Goal: Find specific fact

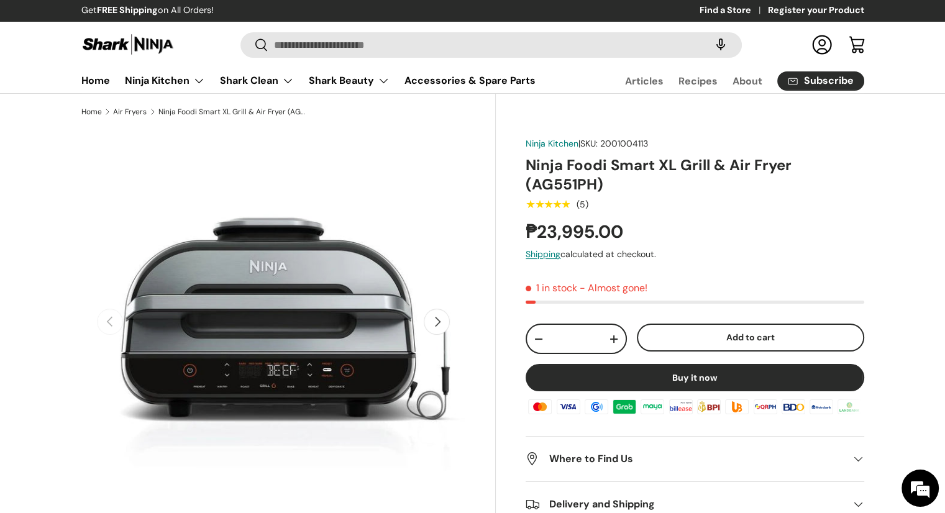
scroll to position [207, 0]
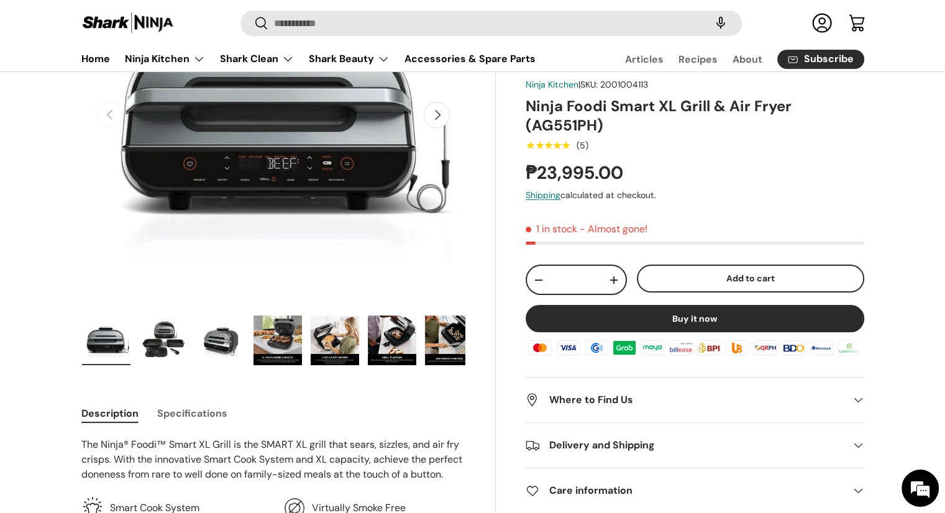
click at [337, 337] on img "Gallery Viewer" at bounding box center [335, 341] width 48 height 50
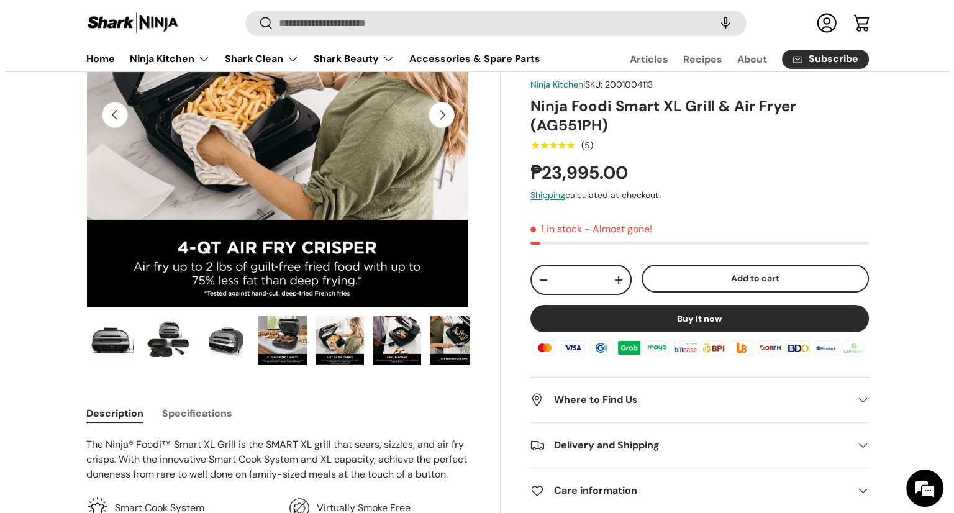
scroll to position [0, 0]
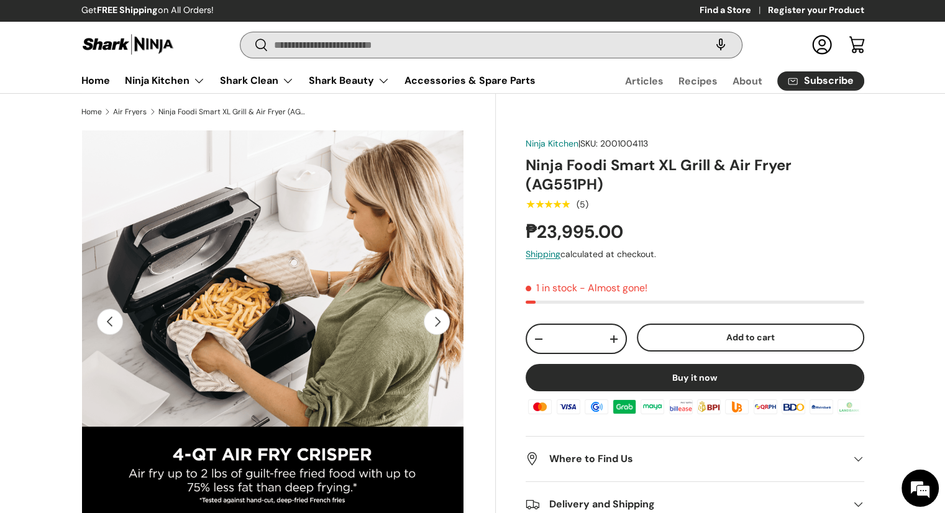
click at [503, 45] on input "Search" at bounding box center [490, 44] width 501 height 25
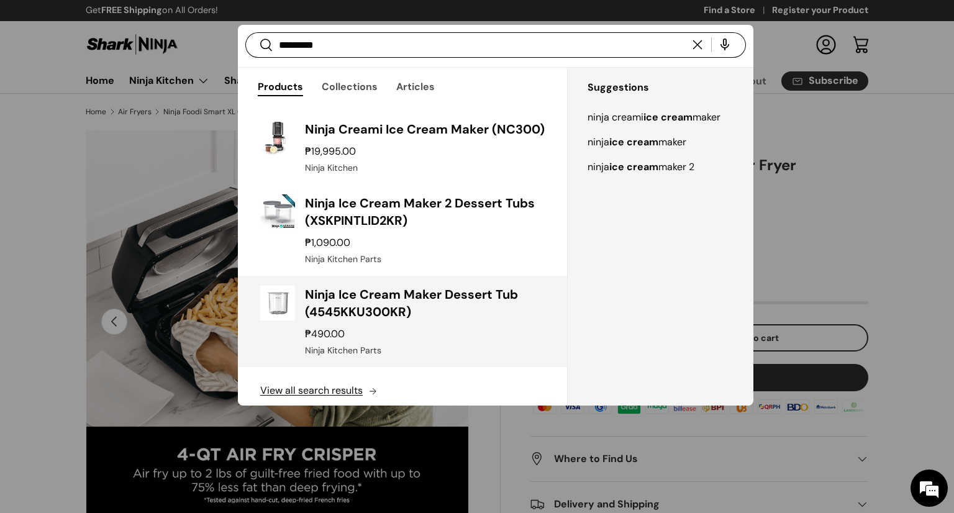
type input "*********"
click at [412, 321] on h3 "Ninja Ice Cream Maker Dessert Tub (4545KKU300KR)" at bounding box center [425, 303] width 240 height 35
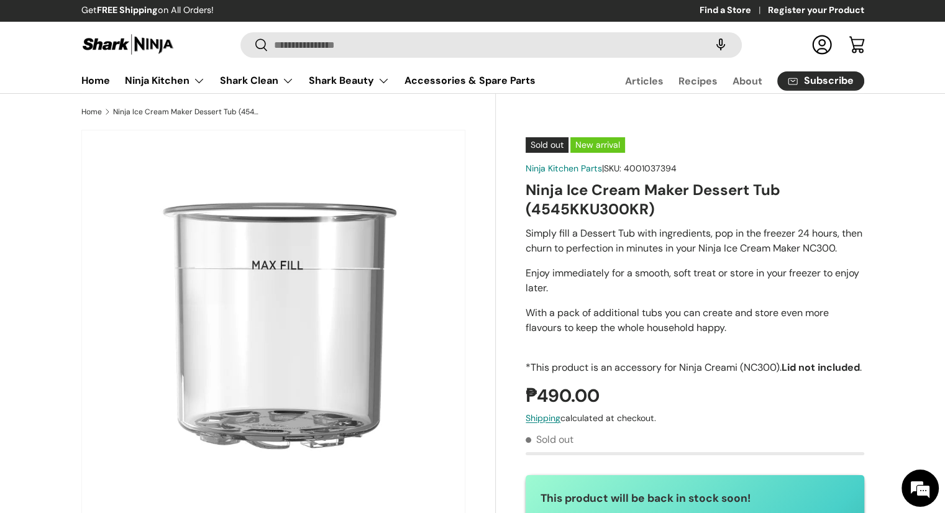
click at [594, 207] on h1 "Ninja Ice Cream Maker Dessert Tub (4545KKU300KR)" at bounding box center [695, 199] width 338 height 39
copy h1 "4545KKU300KR"
click at [803, 214] on h1 "Ninja Ice Cream Maker Dessert Tub (4545KKU300KR)" at bounding box center [695, 199] width 338 height 39
click at [610, 212] on h1 "Ninja Ice Cream Maker Dessert Tub (4545KKU300KR)" at bounding box center [695, 199] width 338 height 39
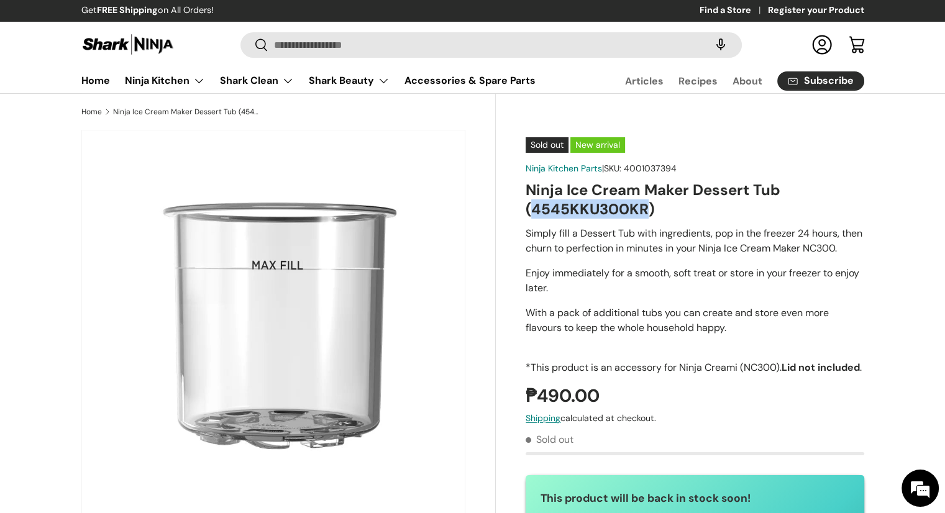
click at [610, 212] on h1 "Ninja Ice Cream Maker Dessert Tub (4545KKU300KR)" at bounding box center [695, 199] width 338 height 39
copy h1 "4545KKU300KR"
click at [596, 42] on input "Search" at bounding box center [490, 44] width 501 height 25
